Goal: Task Accomplishment & Management: Manage account settings

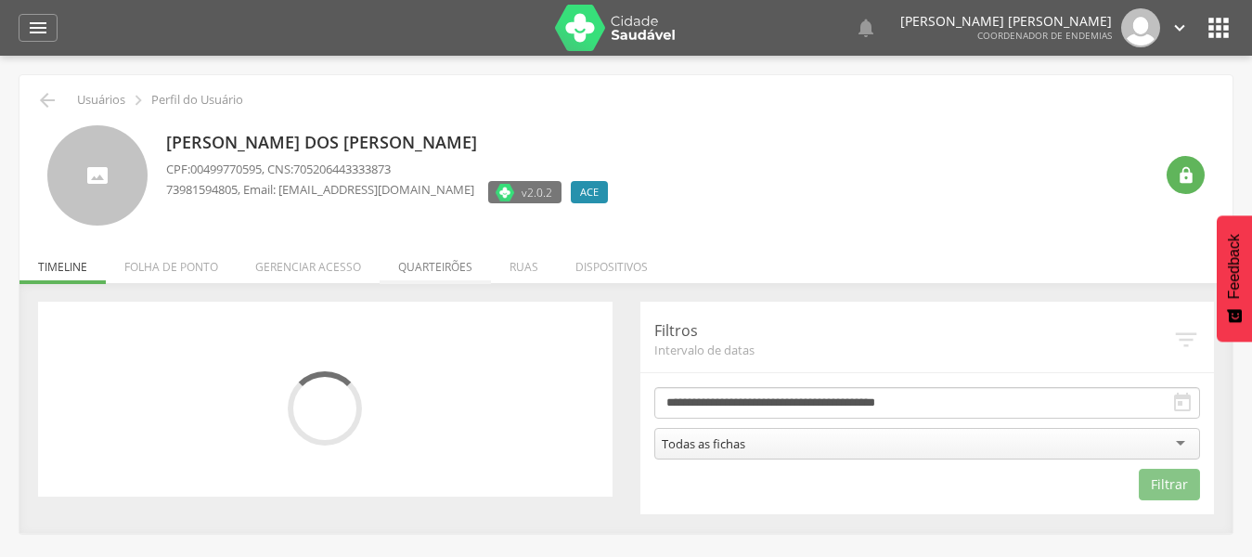
click at [421, 265] on li "Quarteirões" at bounding box center [435, 262] width 111 height 44
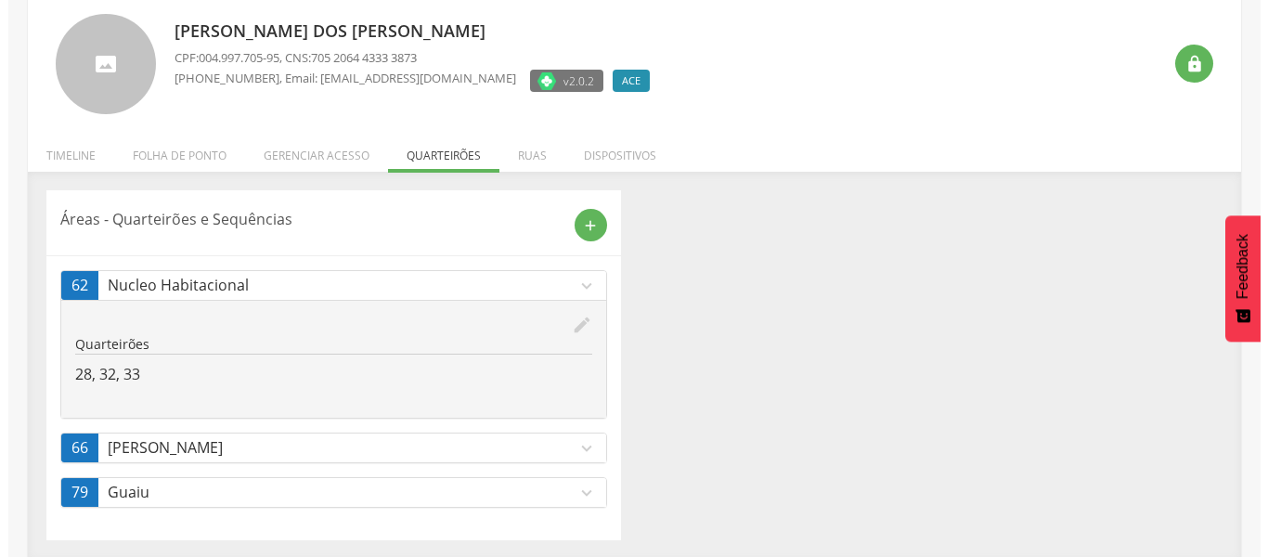
scroll to position [114, 0]
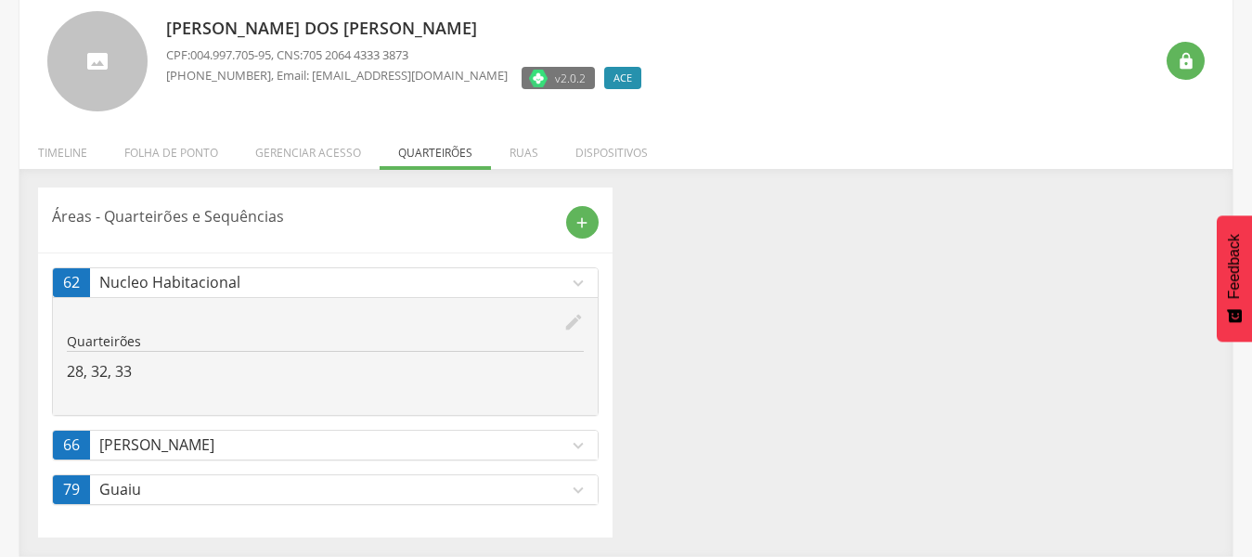
click at [579, 442] on icon "expand_more" at bounding box center [578, 445] width 20 height 20
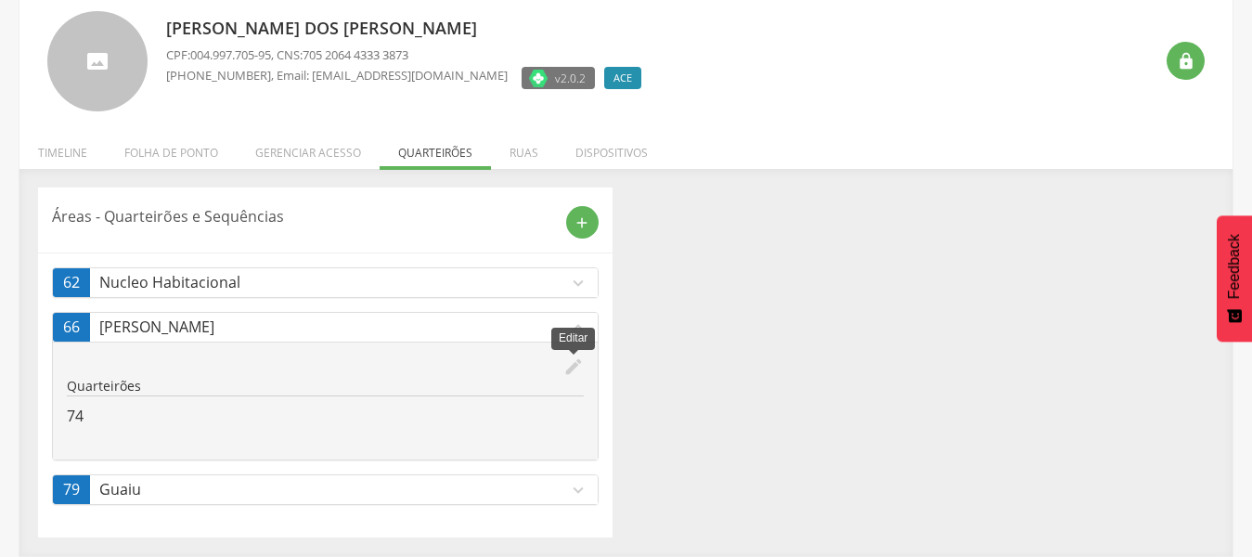
click at [568, 364] on icon "edit" at bounding box center [573, 366] width 20 height 20
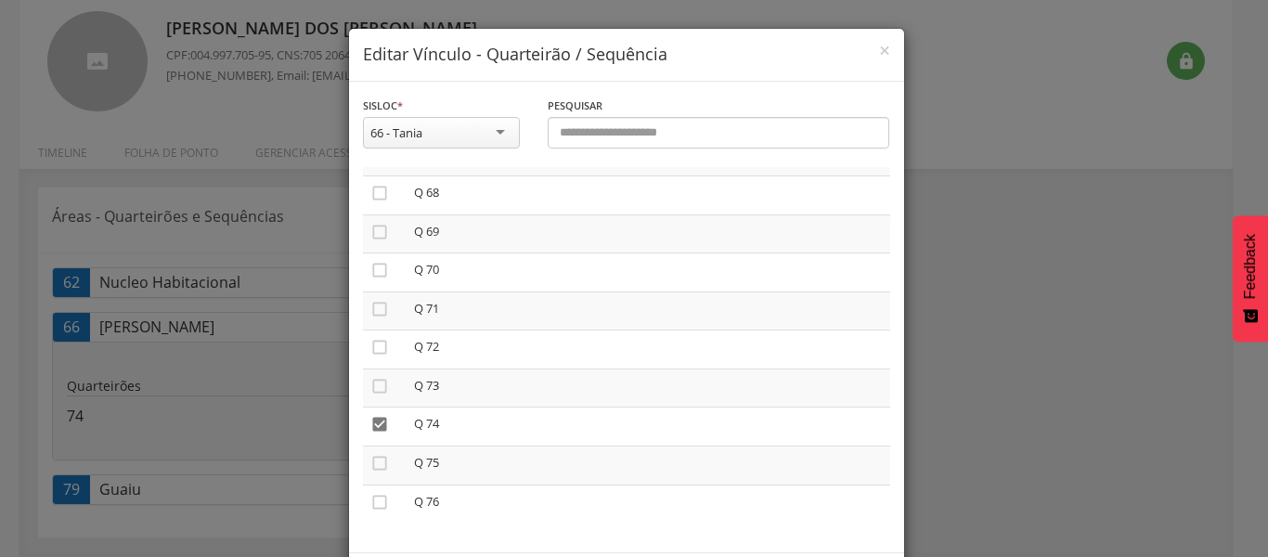
scroll to position [2613, 0]
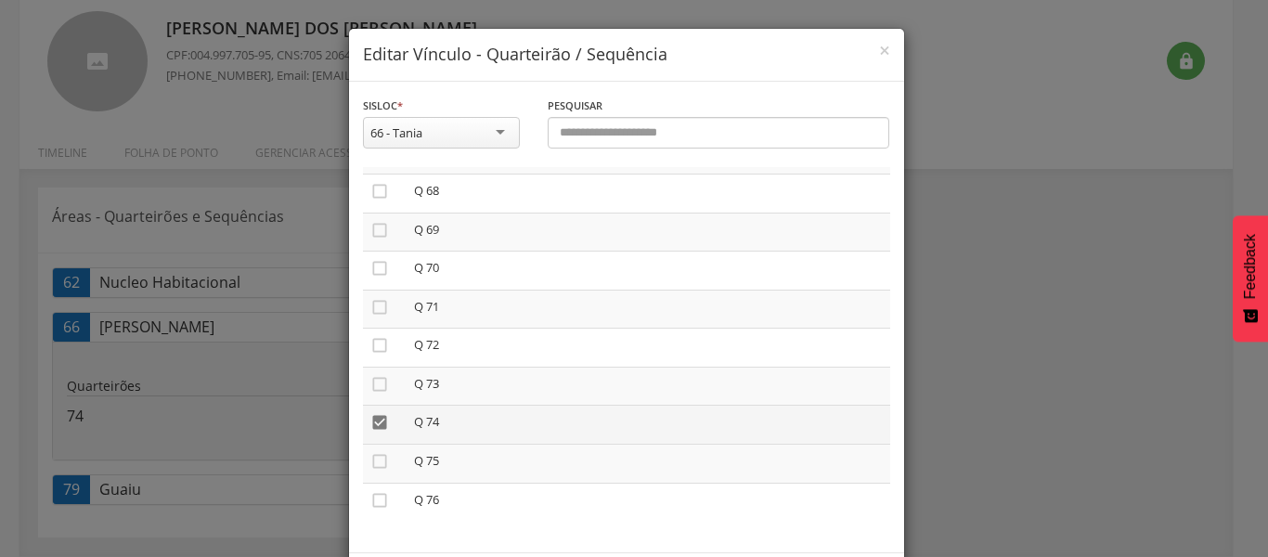
click at [374, 420] on icon "" at bounding box center [379, 422] width 19 height 19
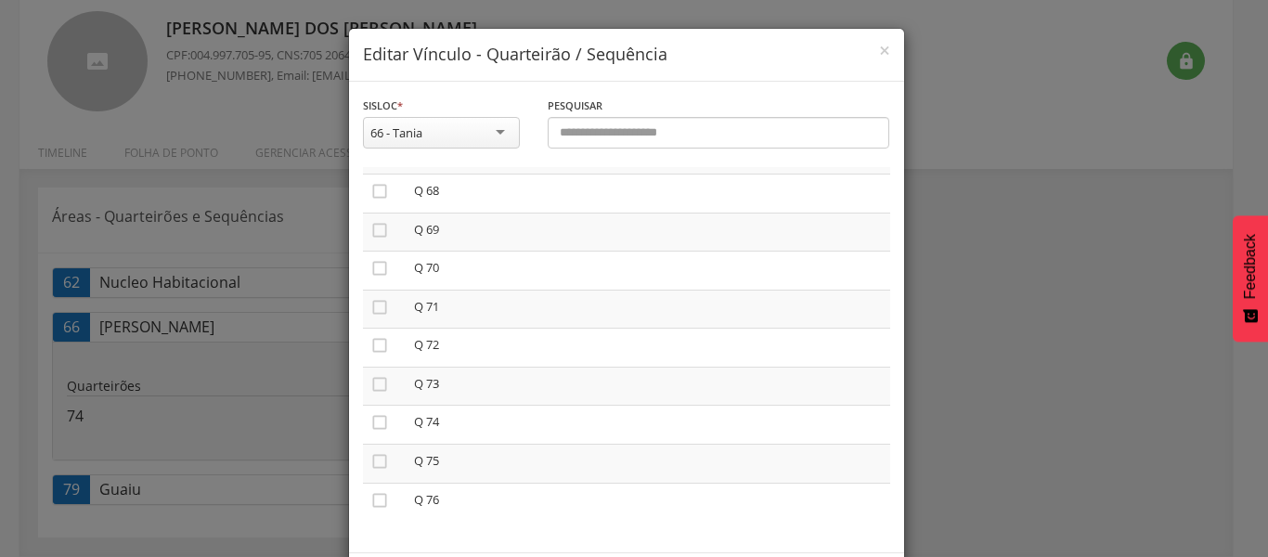
scroll to position [0, 0]
click at [371, 185] on icon "" at bounding box center [379, 183] width 19 height 19
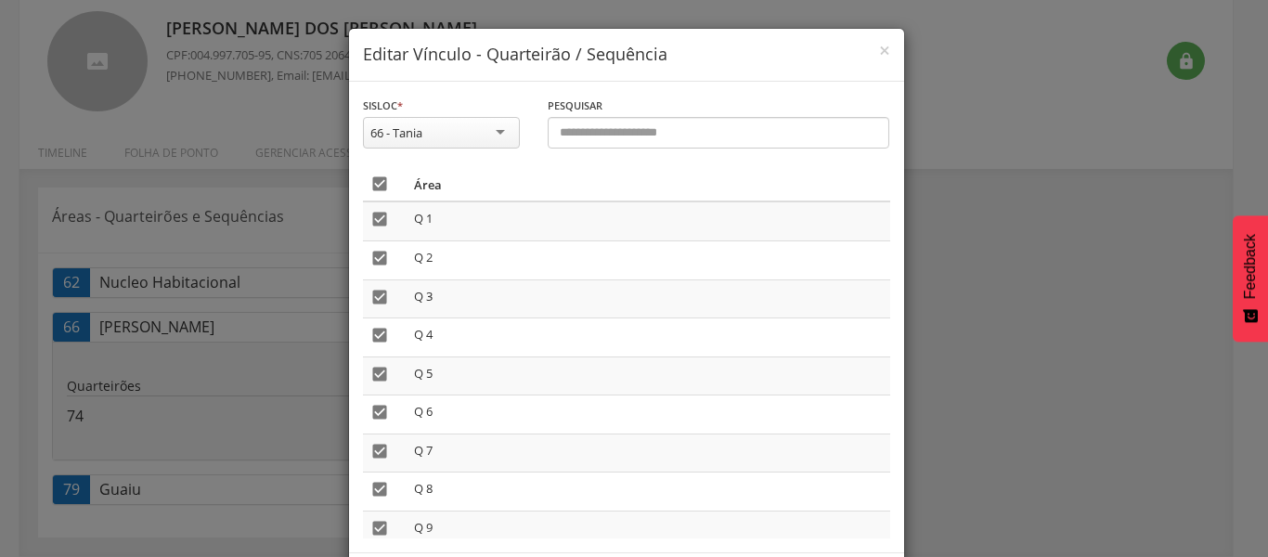
click at [371, 185] on icon "" at bounding box center [379, 183] width 19 height 19
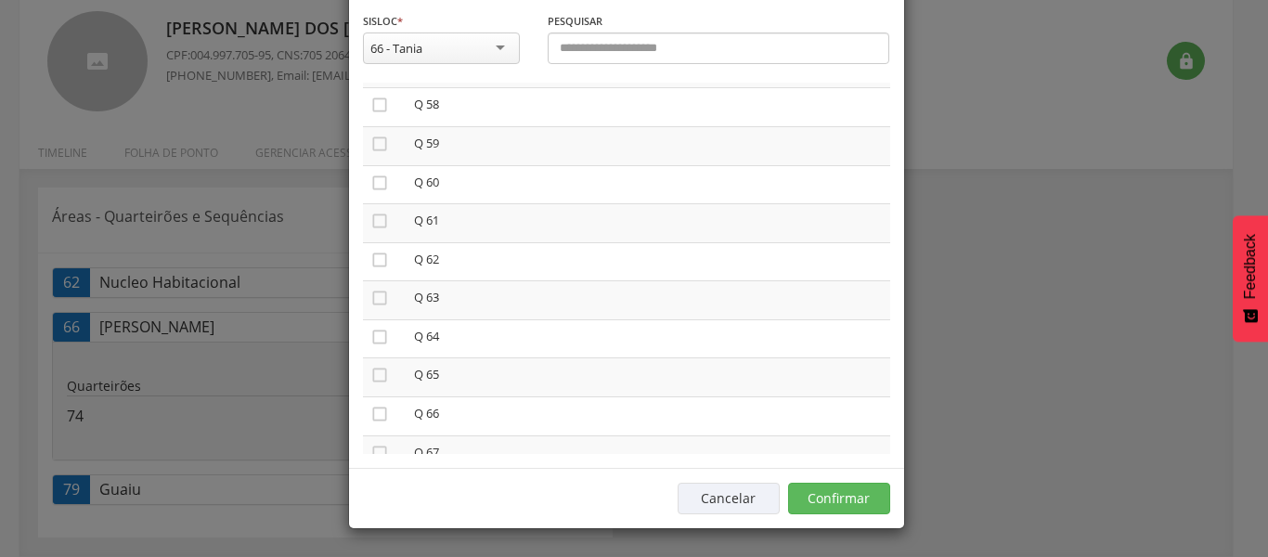
scroll to position [2242, 0]
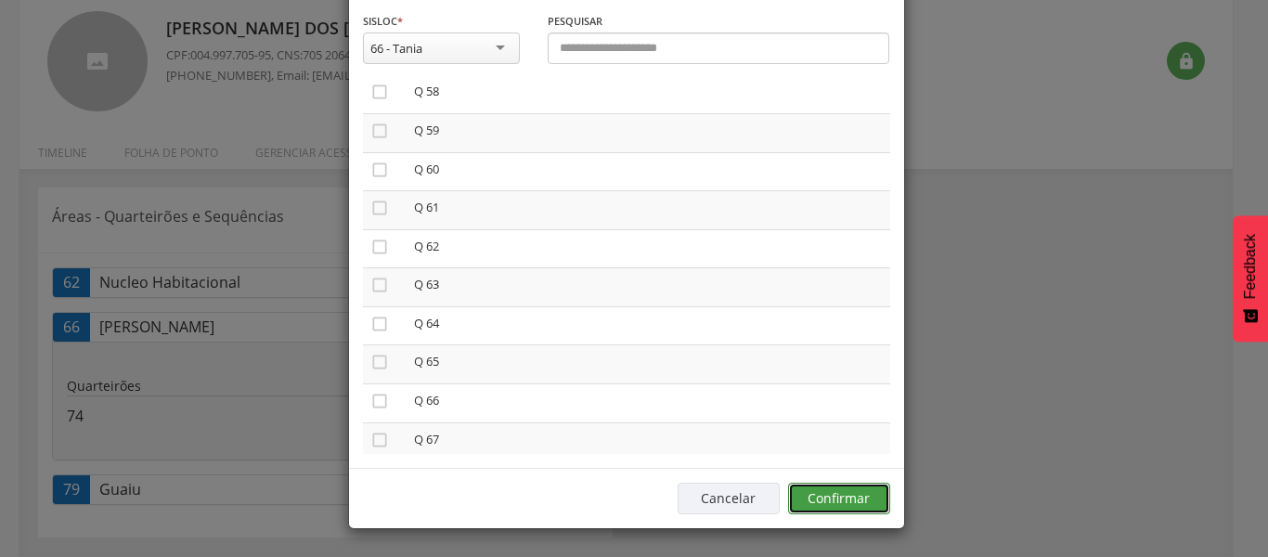
click at [833, 502] on button "Confirmar" at bounding box center [839, 499] width 102 height 32
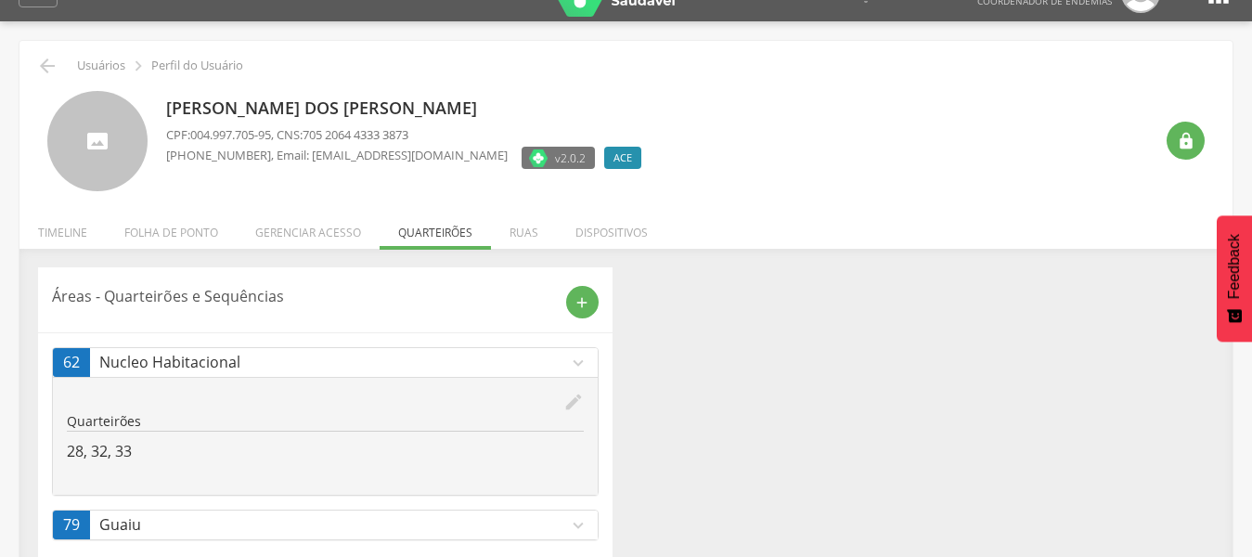
scroll to position [0, 0]
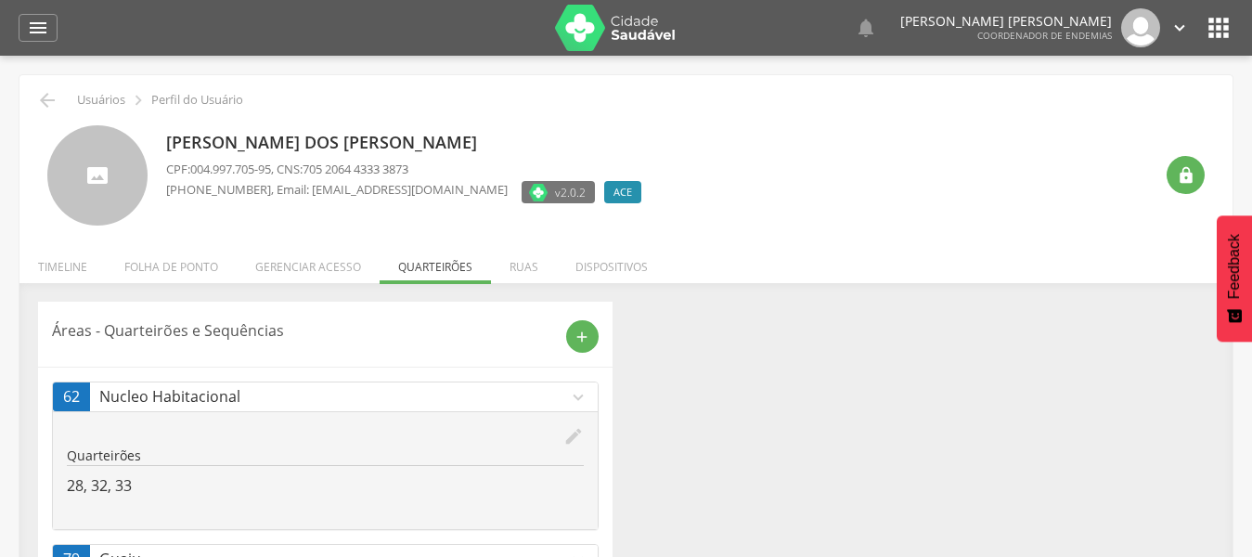
click at [798, 396] on div "Áreas - Quarteirões e Sequências add 62 Nucleo Habitacional expand_more edit Qu…" at bounding box center [626, 454] width 1204 height 305
